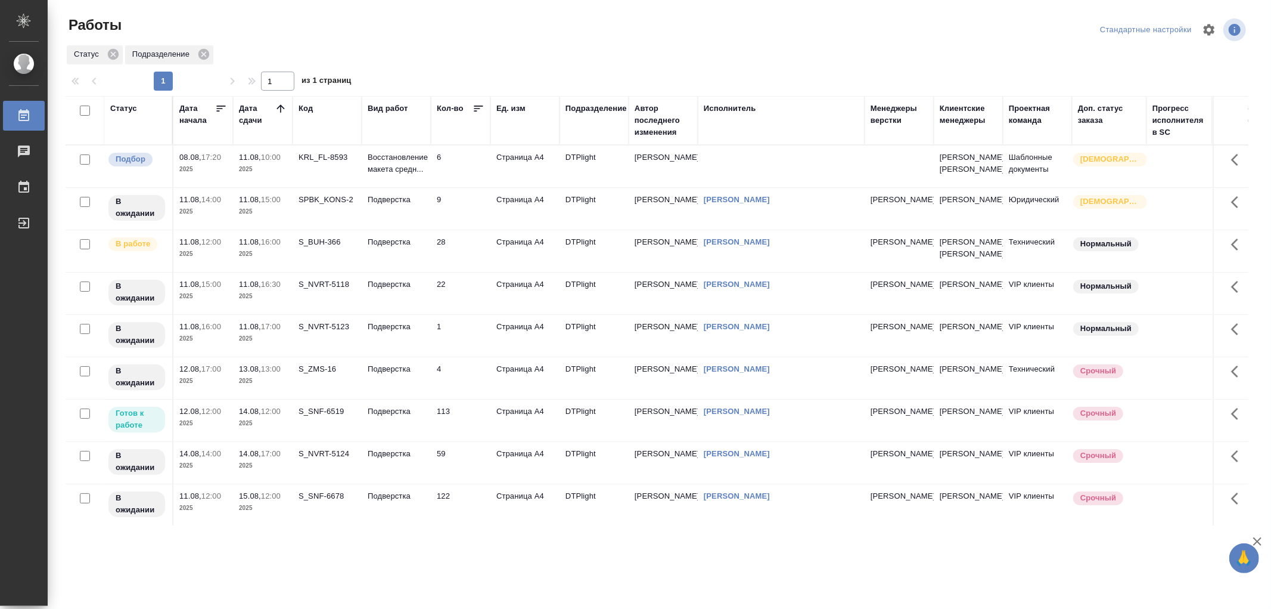
click at [394, 187] on td "Подверстка" at bounding box center [396, 166] width 69 height 42
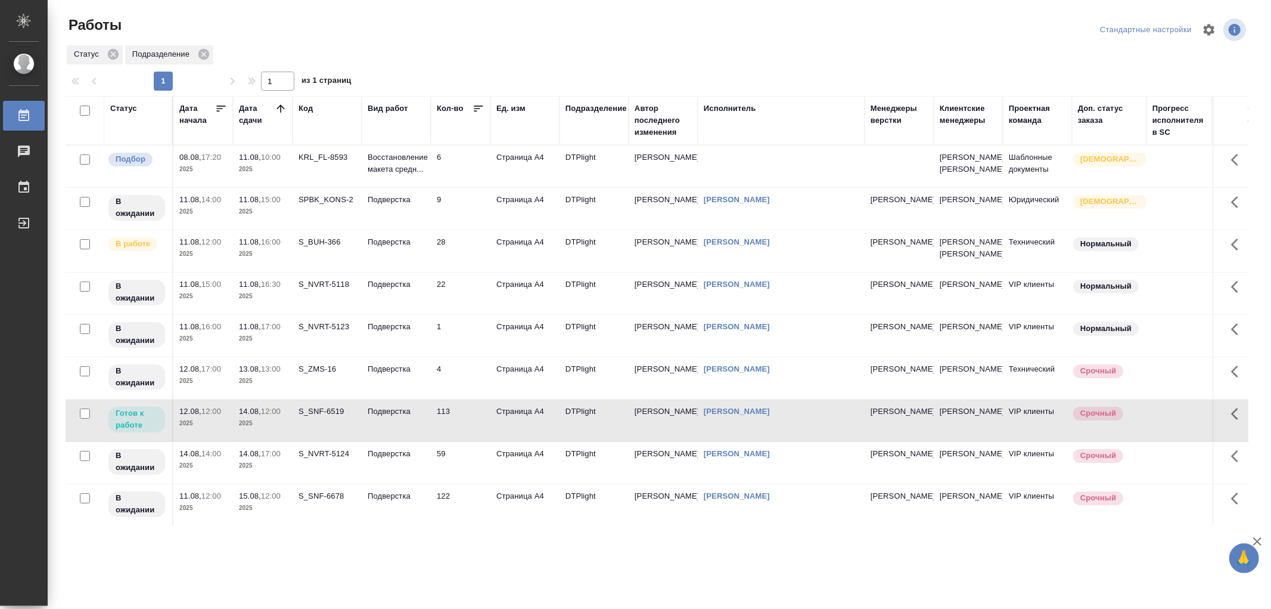
click at [394, 187] on td "Подверстка" at bounding box center [396, 166] width 69 height 42
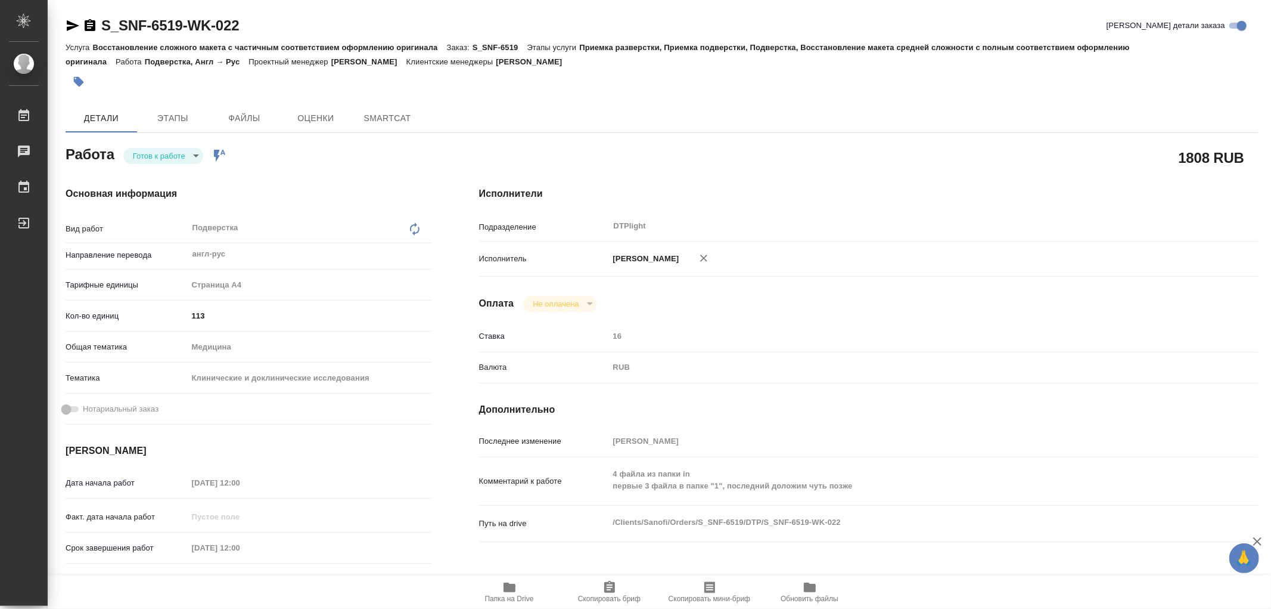
type textarea "x"
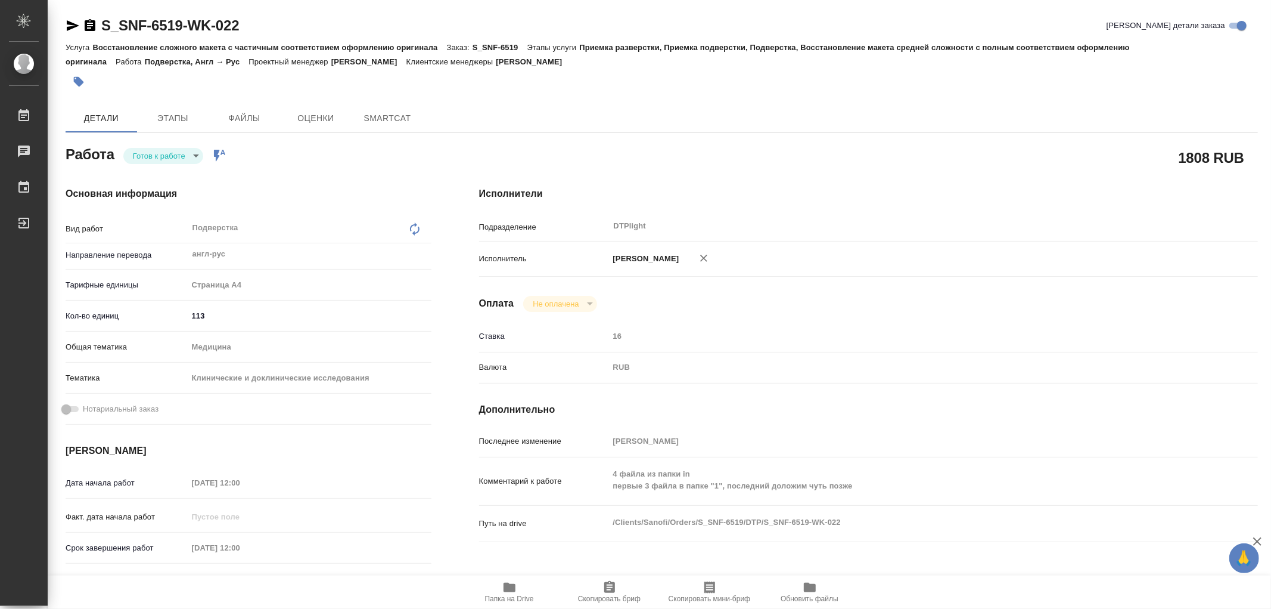
type textarea "x"
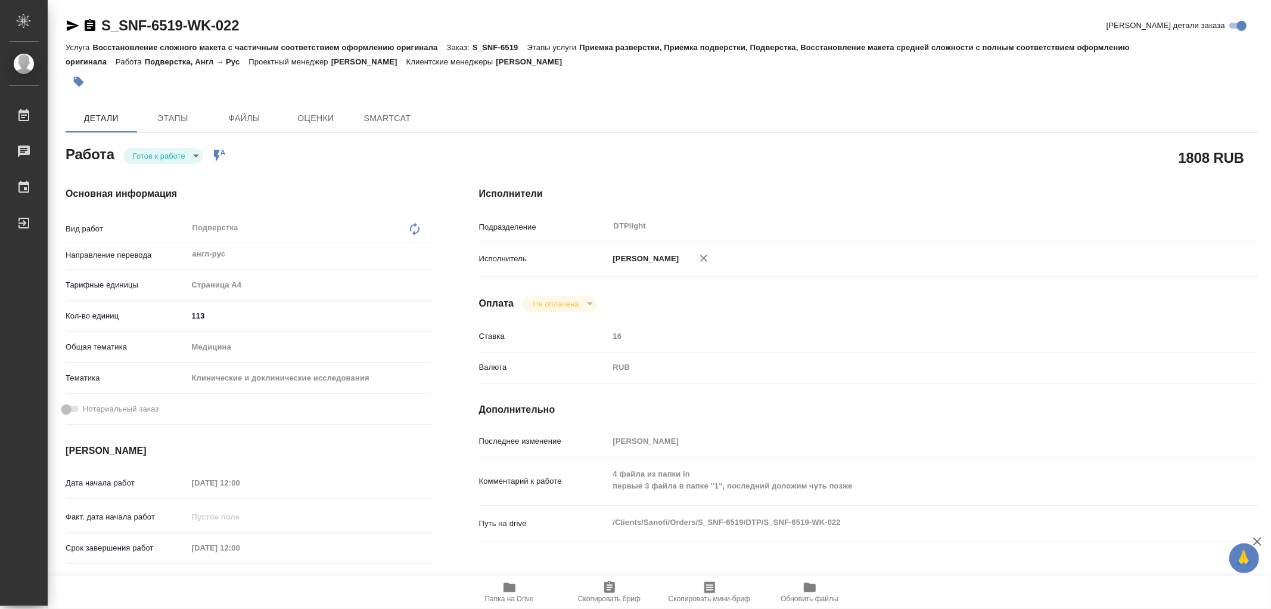
type textarea "x"
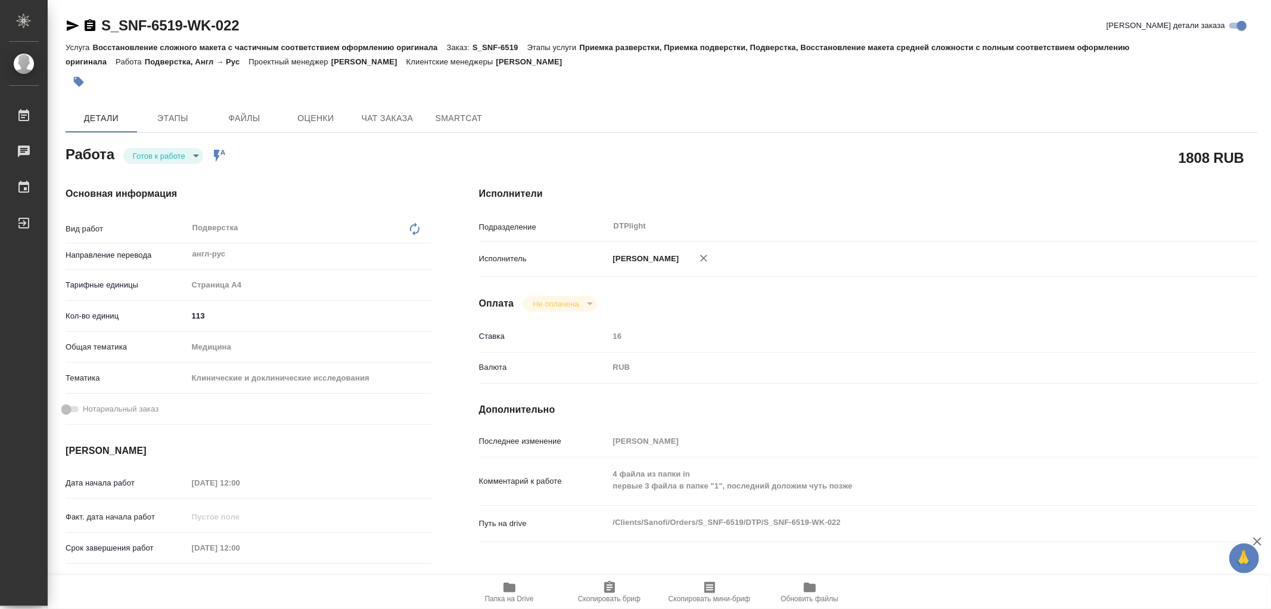
type textarea "x"
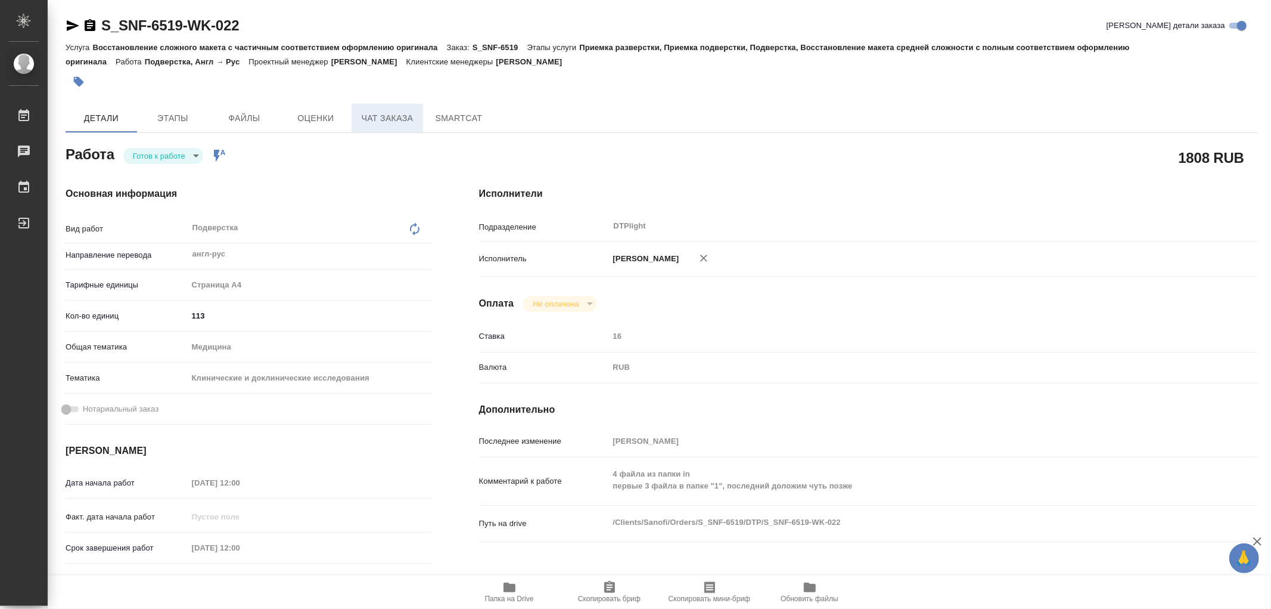
click at [407, 107] on button "Чат заказа" at bounding box center [388, 118] width 72 height 29
type textarea "x"
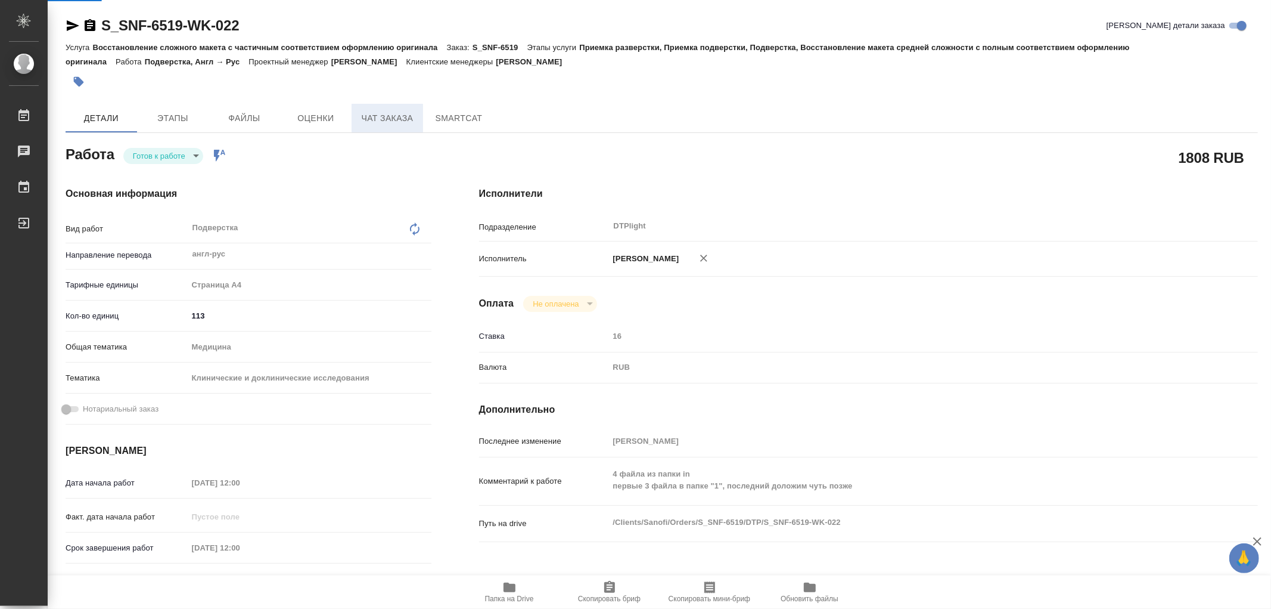
type textarea "x"
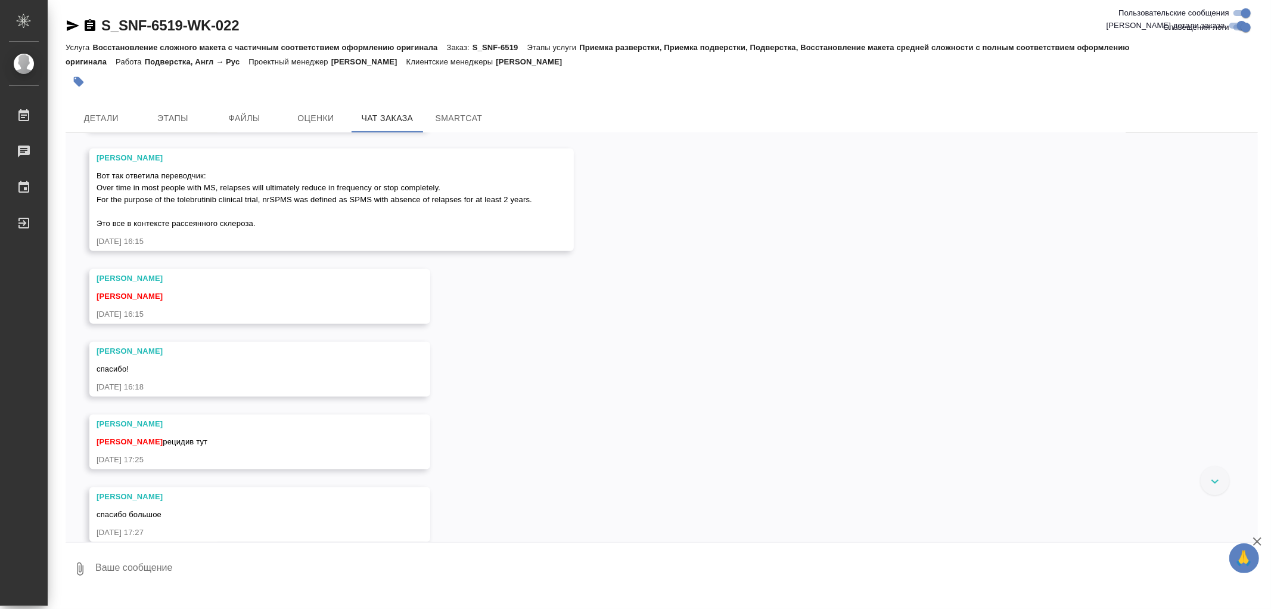
scroll to position [20200, 0]
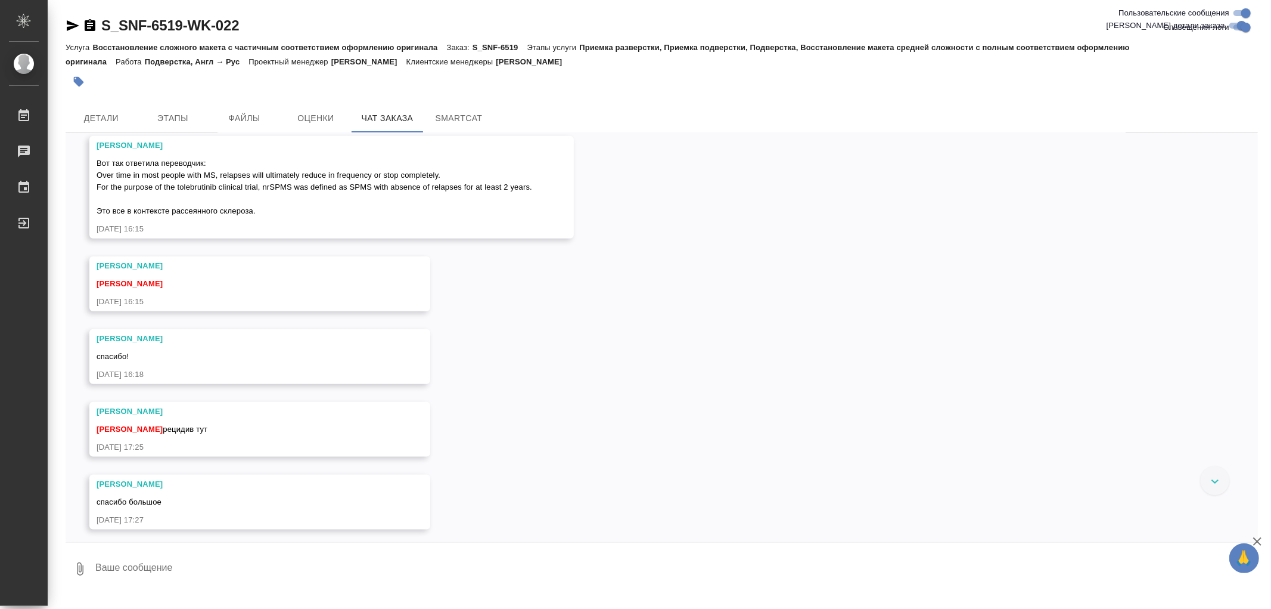
click at [159, 117] on span "Этапы" at bounding box center [172, 118] width 57 height 15
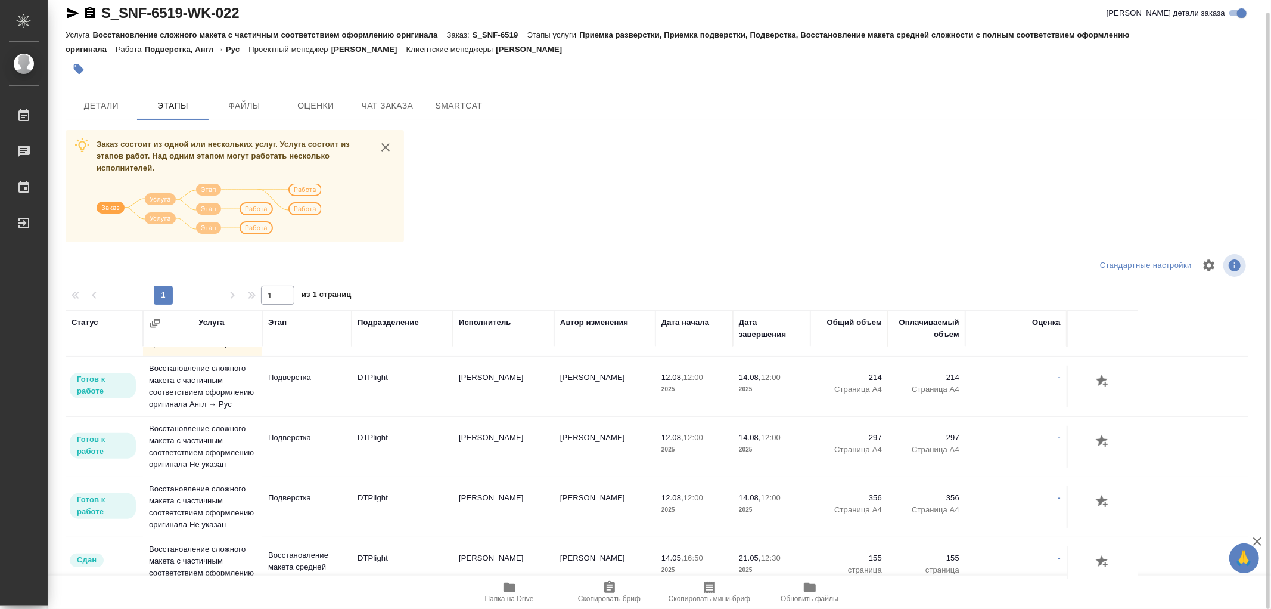
scroll to position [397, 0]
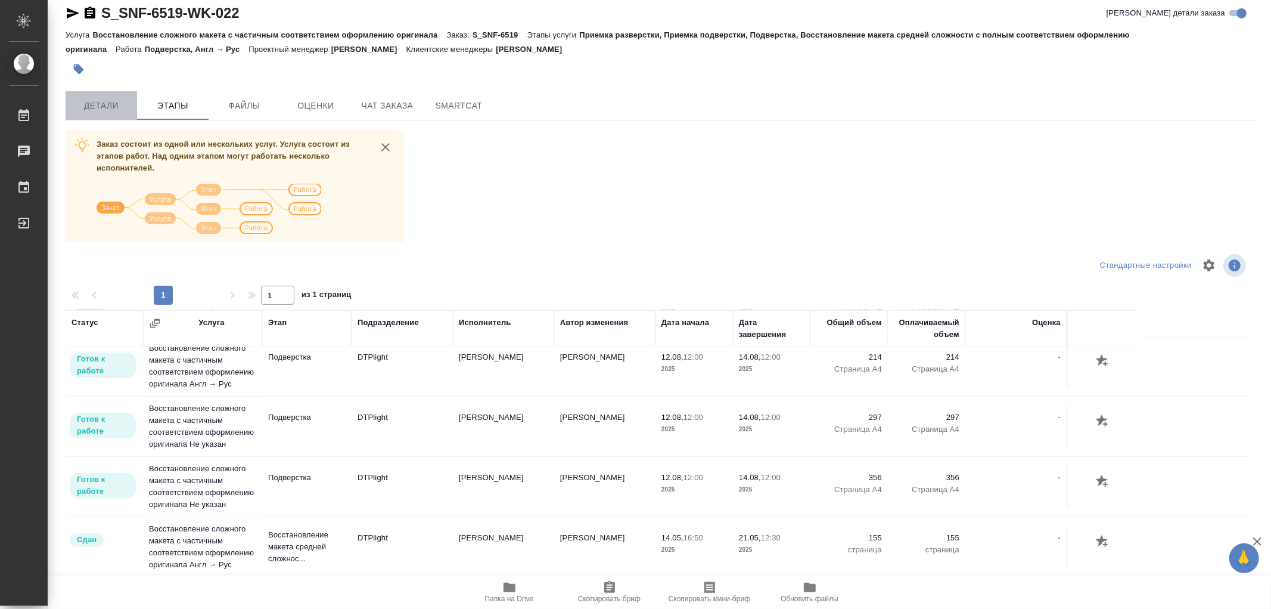
click at [114, 111] on span "Детали" at bounding box center [101, 105] width 57 height 15
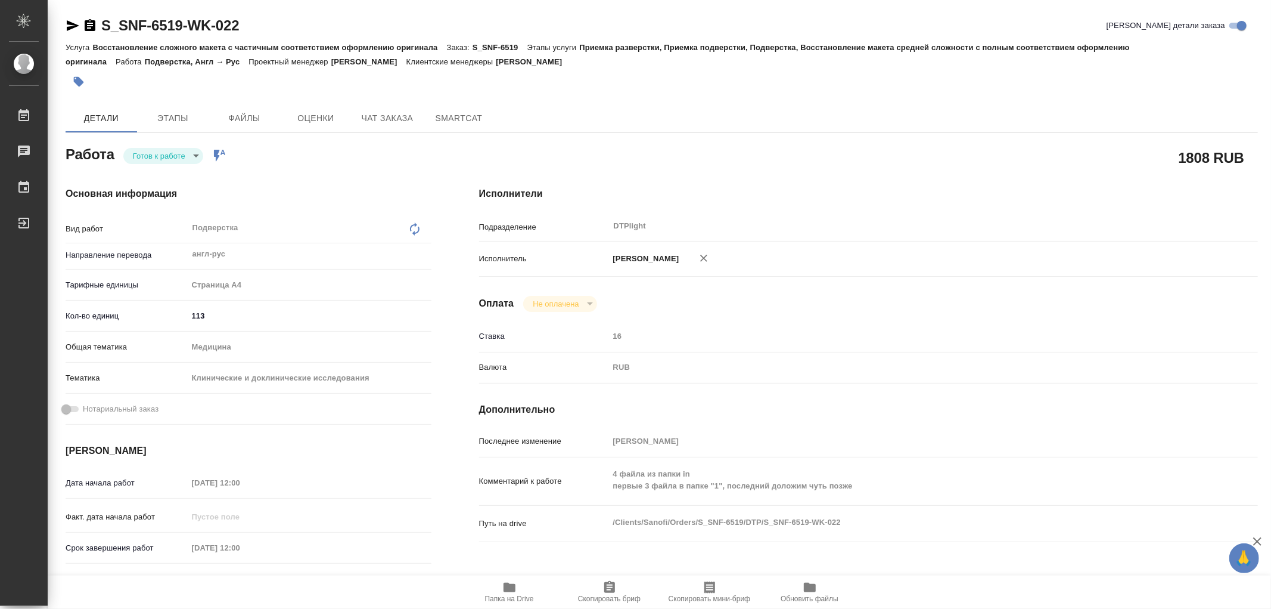
type textarea "x"
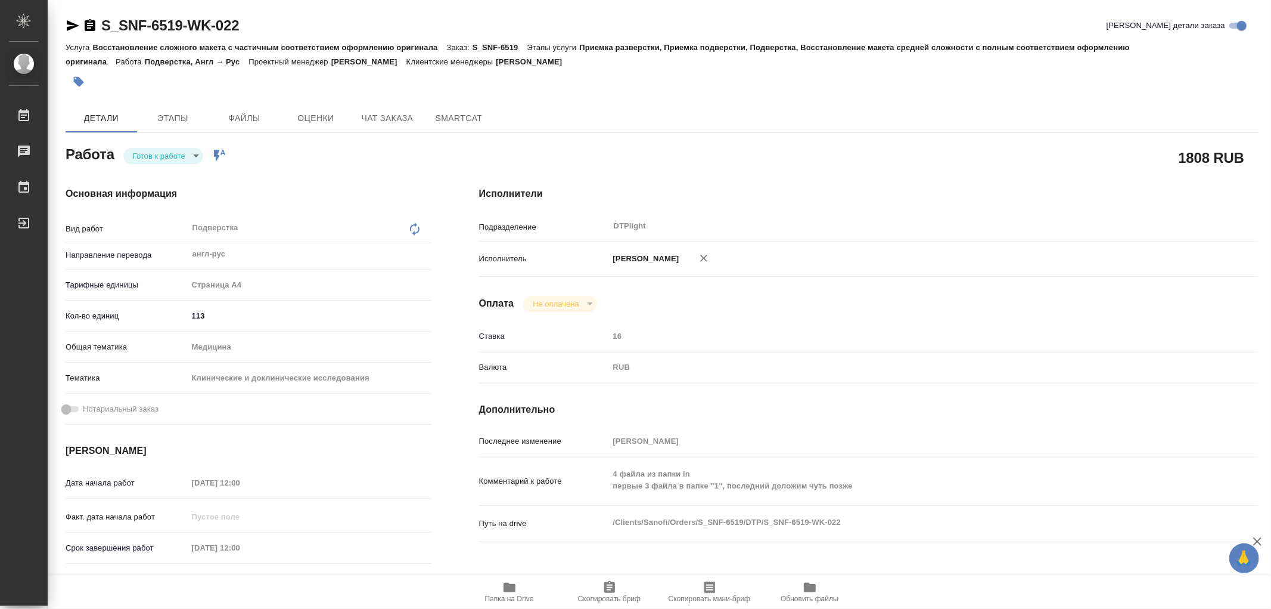
click at [162, 157] on body "🙏 .cls-1 fill:#fff; AWATERA Работы 0 Чаты График Выйти S_SNF-6519-WK-022 Кратко…" at bounding box center [635, 304] width 1271 height 609
click at [161, 156] on button "В работе" at bounding box center [152, 155] width 39 height 13
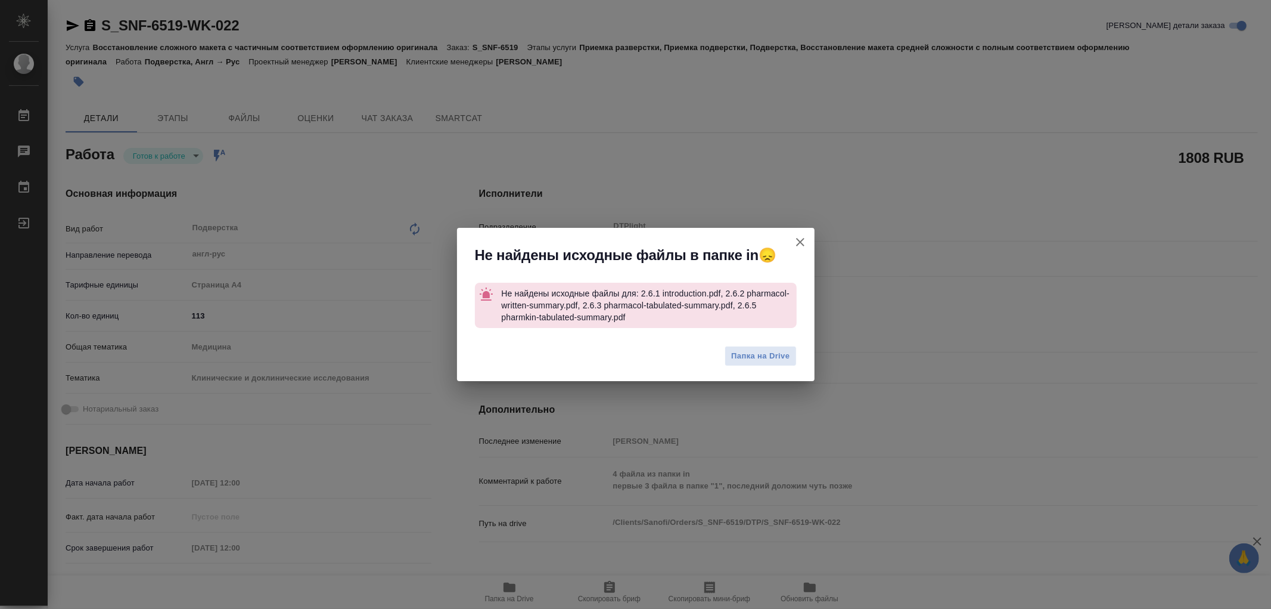
type textarea "x"
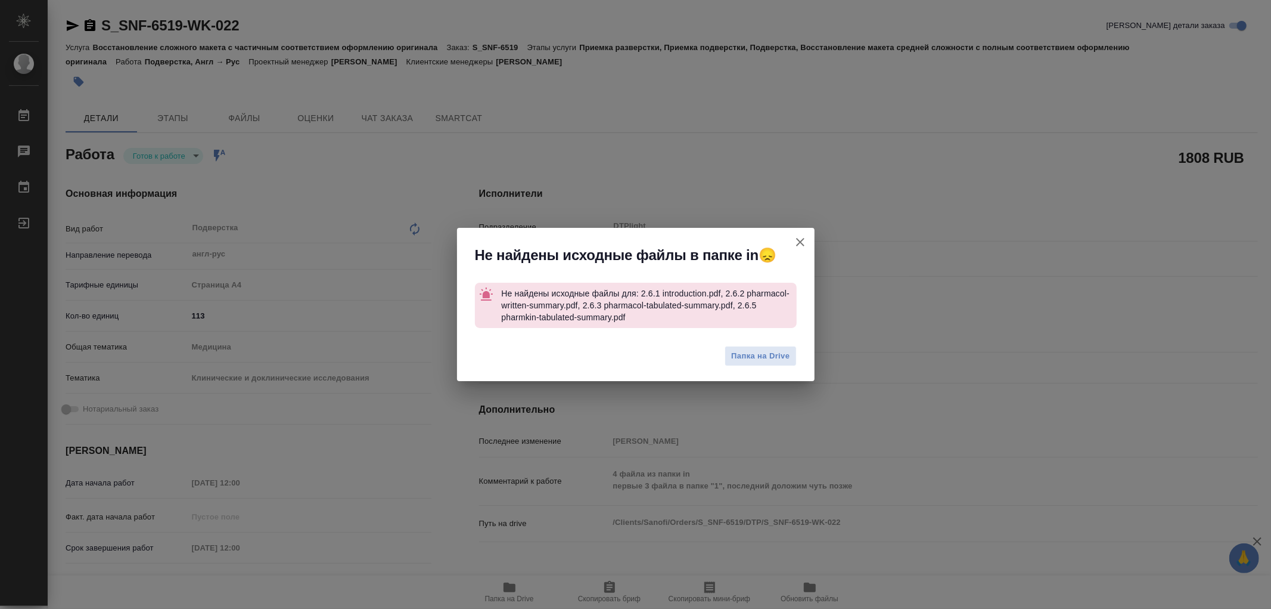
type textarea "x"
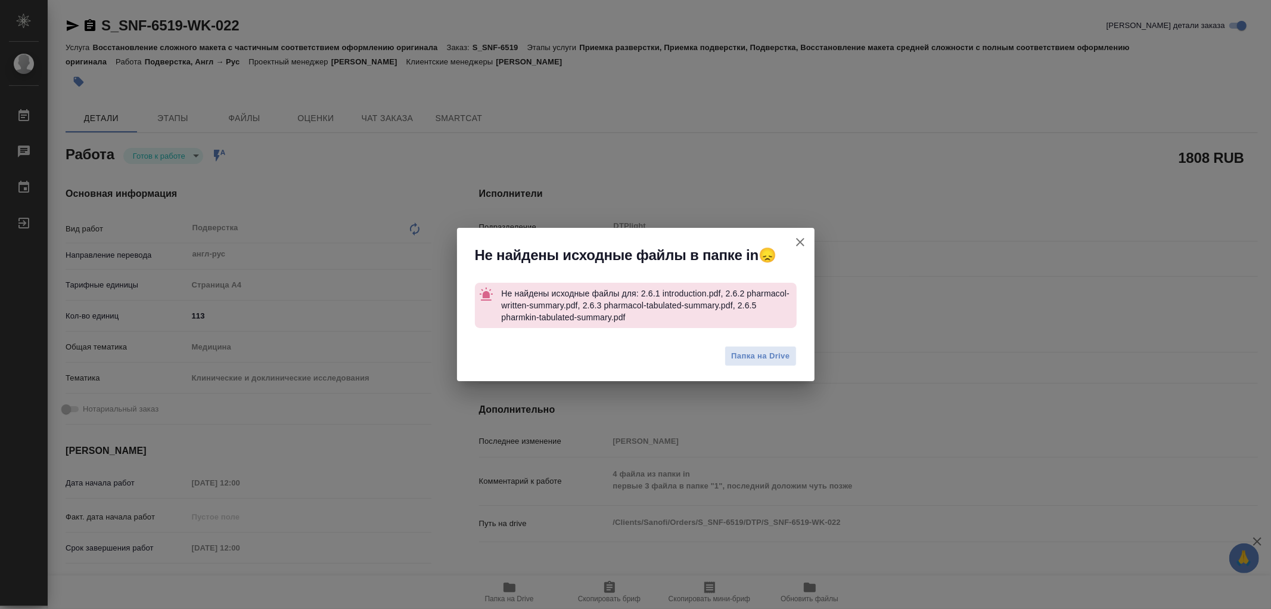
type textarea "x"
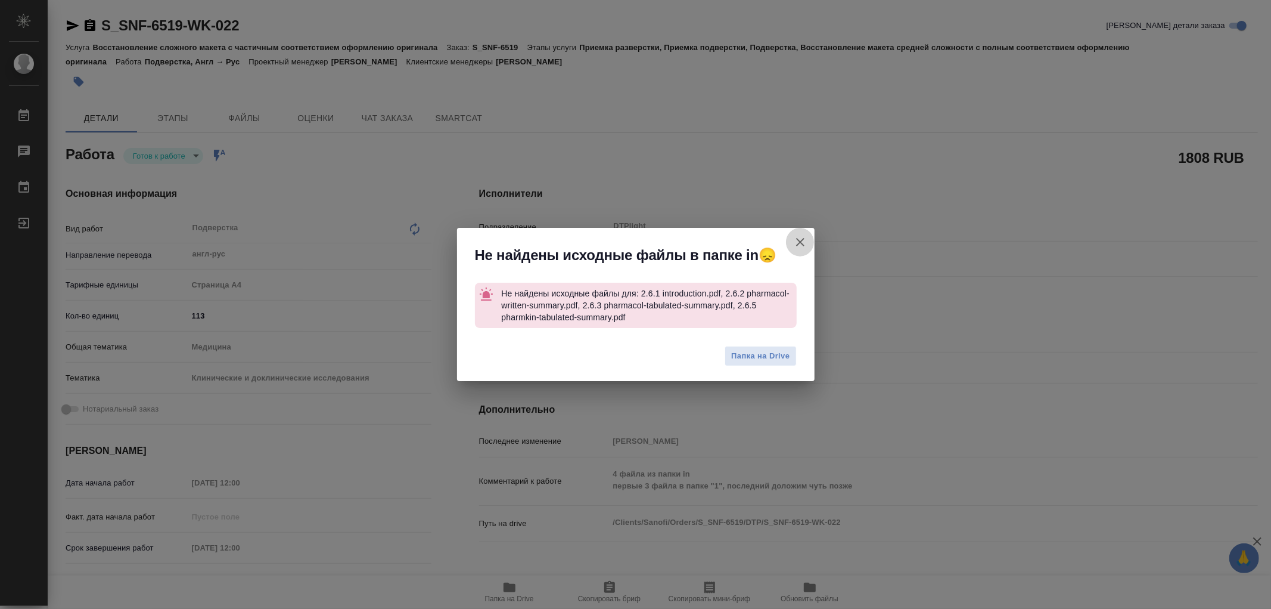
click at [799, 244] on icon "button" at bounding box center [800, 242] width 14 height 14
type textarea "x"
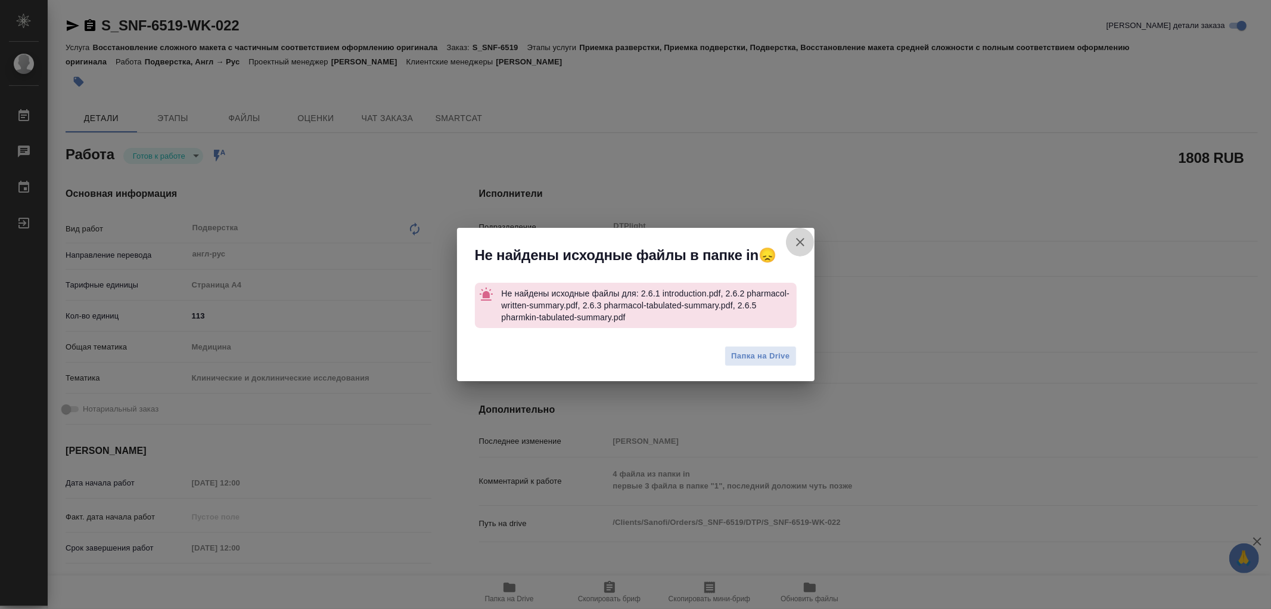
type textarea "x"
